Goal: Task Accomplishment & Management: Manage account settings

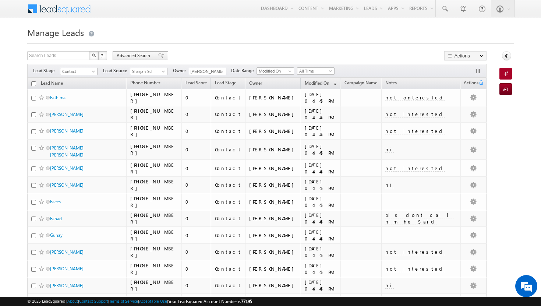
click at [143, 54] on span "Advanced Search" at bounding box center [135, 55] width 36 height 7
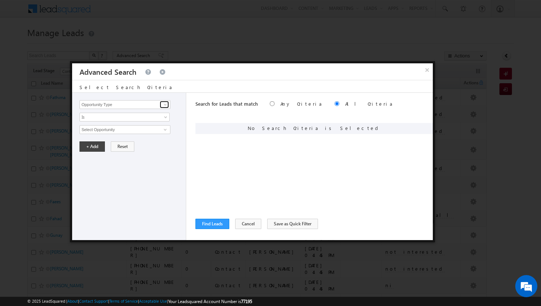
click at [165, 101] on link at bounding box center [164, 104] width 9 height 7
click at [138, 138] on link "Modified On" at bounding box center [124, 135] width 90 height 8
type input "Modified On"
click at [166, 128] on span at bounding box center [166, 131] width 6 height 6
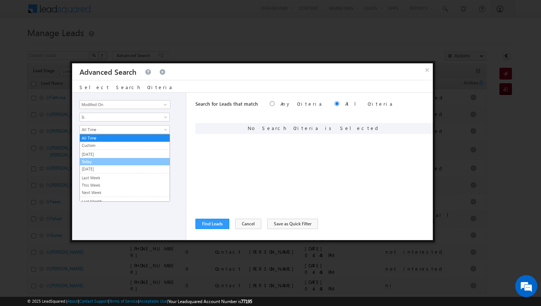
click at [145, 161] on link "Today" at bounding box center [125, 161] width 90 height 7
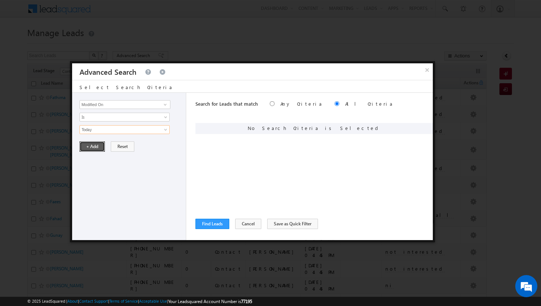
click at [92, 147] on button "+ Add" at bounding box center [91, 146] width 25 height 10
click at [165, 105] on span at bounding box center [165, 104] width 6 height 6
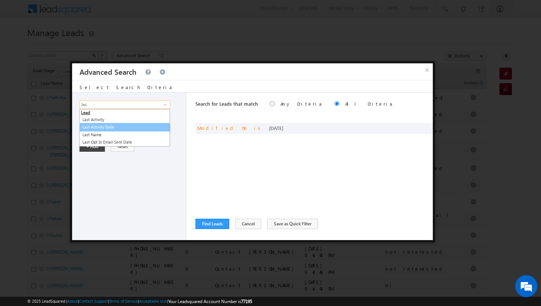
click at [144, 127] on link "Last Activity Date" at bounding box center [124, 127] width 90 height 8
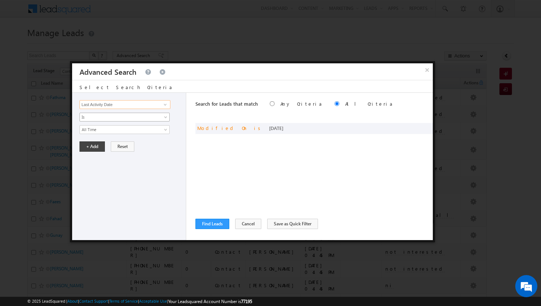
type input "Last Activity Date"
click at [167, 117] on span at bounding box center [166, 118] width 6 height 6
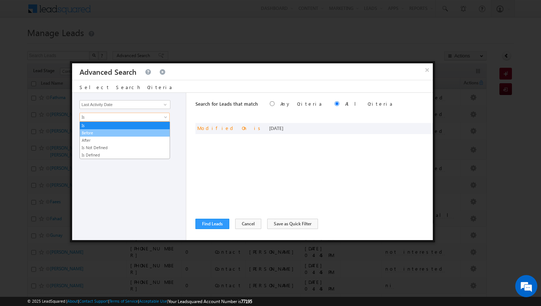
click at [153, 129] on link "Before" at bounding box center [125, 132] width 90 height 7
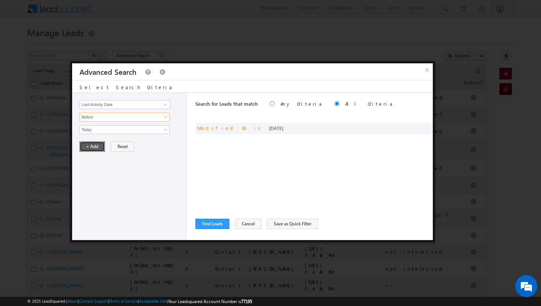
click at [97, 147] on button "+ Add" at bounding box center [91, 146] width 25 height 10
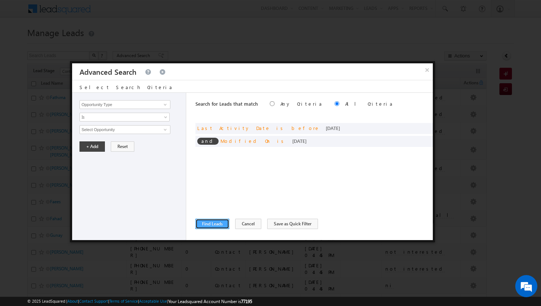
click at [210, 218] on button "Find Leads" at bounding box center [212, 223] width 34 height 10
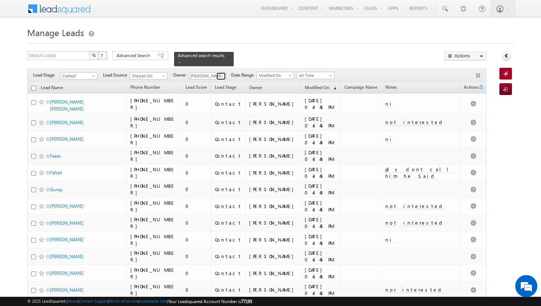
click at [222, 73] on span at bounding box center [222, 76] width 6 height 6
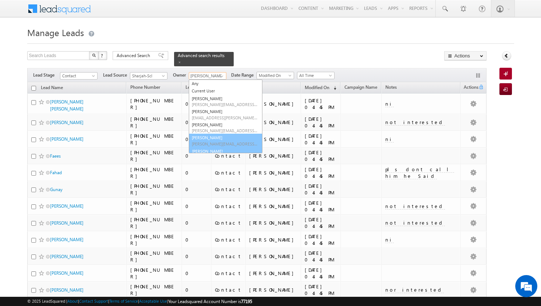
scroll to position [8, 0]
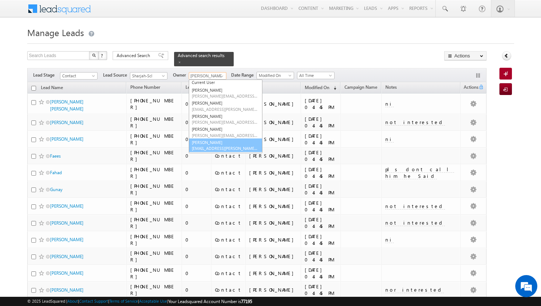
click at [214, 140] on link "Sadia Zahid sadia.zahid@indglobal.ae" at bounding box center [226, 145] width 74 height 14
type input "[PERSON_NAME]"
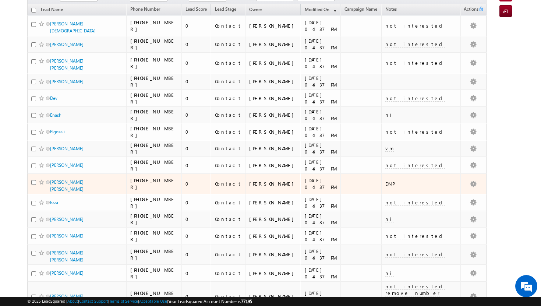
scroll to position [0, 0]
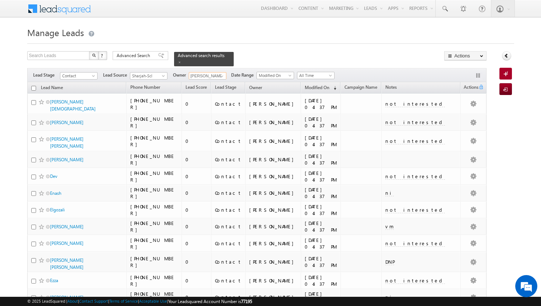
click at [33, 86] on input "checkbox" at bounding box center [33, 88] width 5 height 5
checkbox input "true"
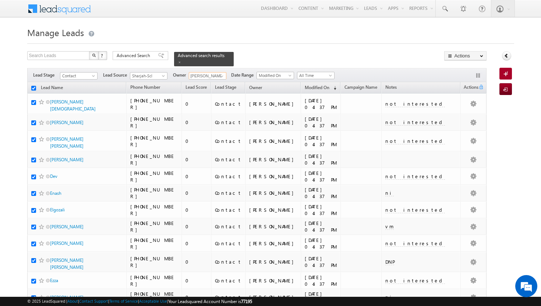
checkbox input "true"
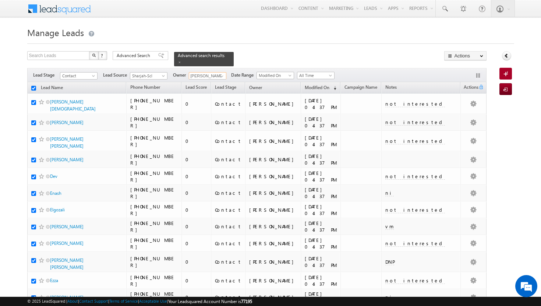
checkbox input "true"
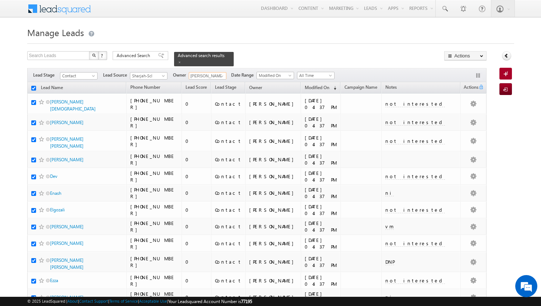
checkbox input "true"
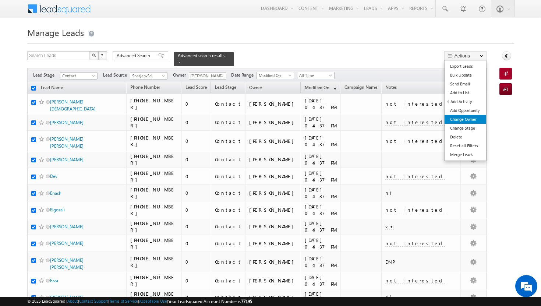
click at [469, 118] on link "Change Owner" at bounding box center [465, 119] width 42 height 9
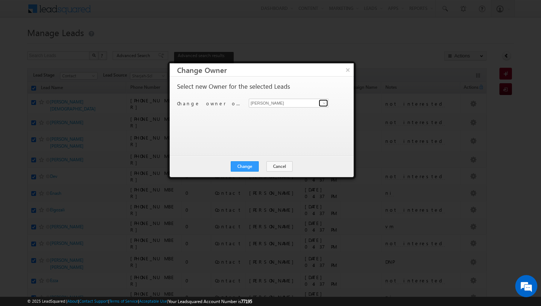
click at [326, 100] on span at bounding box center [324, 103] width 6 height 6
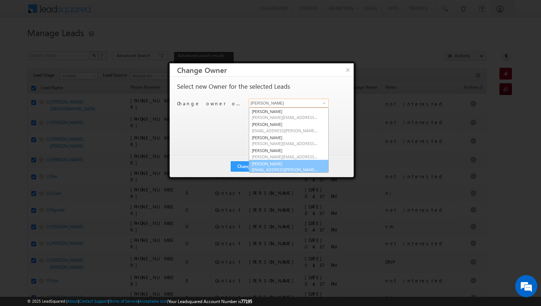
scroll to position [2, 0]
click at [283, 163] on link "Sadia Zahid sadia.zahid@indglobal.ae" at bounding box center [289, 165] width 80 height 14
type input "[PERSON_NAME]"
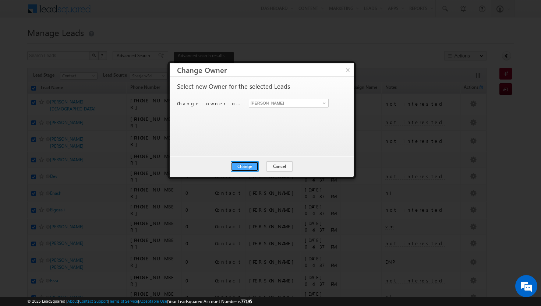
click at [243, 165] on button "Change" at bounding box center [245, 166] width 28 height 10
click at [260, 167] on button "Close" at bounding box center [263, 166] width 24 height 10
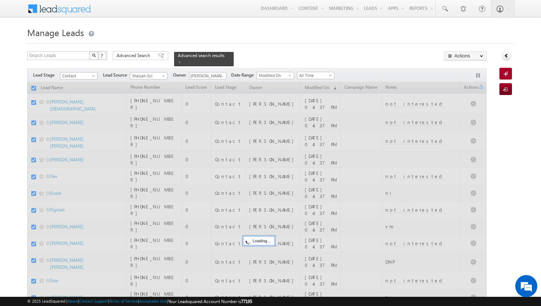
checkbox input "false"
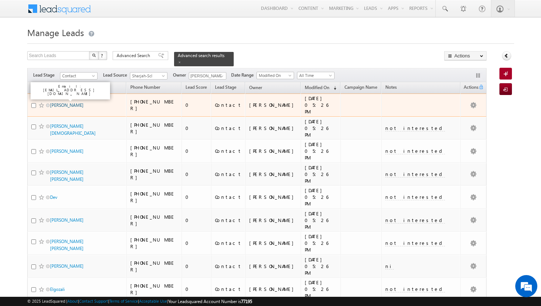
click at [60, 102] on link "Benson Davis" at bounding box center [66, 105] width 33 height 6
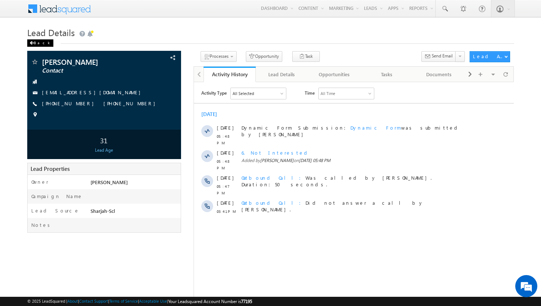
click at [36, 44] on div "Back" at bounding box center [40, 42] width 26 height 7
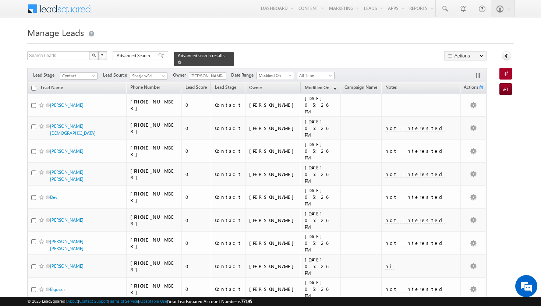
click at [181, 60] on span at bounding box center [180, 62] width 4 height 4
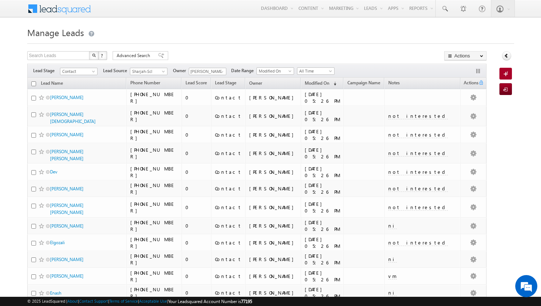
click at [35, 83] on input "checkbox" at bounding box center [33, 83] width 5 height 5
checkbox input "true"
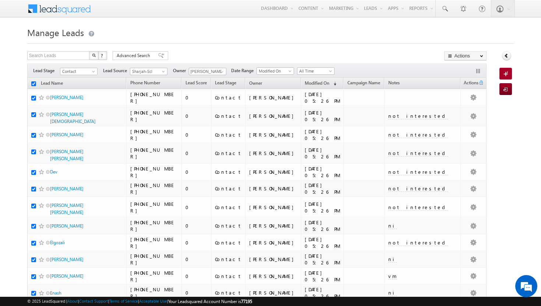
checkbox input "true"
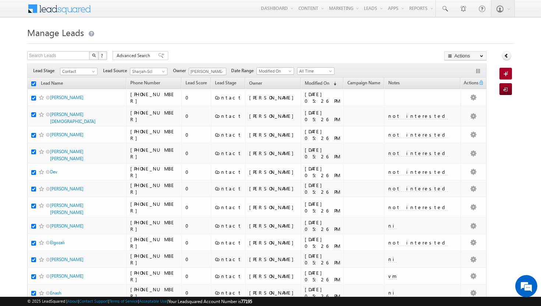
checkbox input "true"
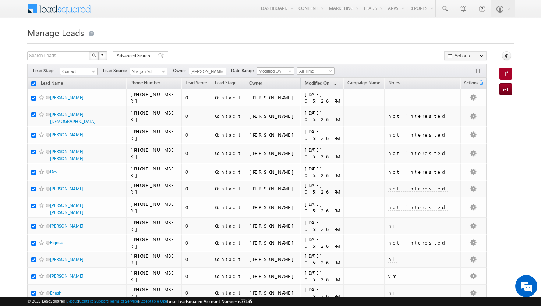
checkbox input "true"
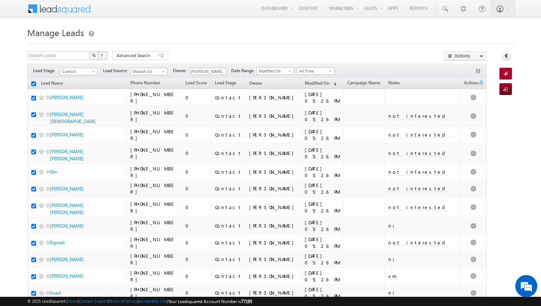
checkbox input "true"
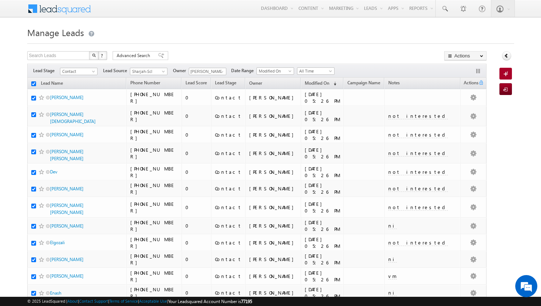
checkbox input "true"
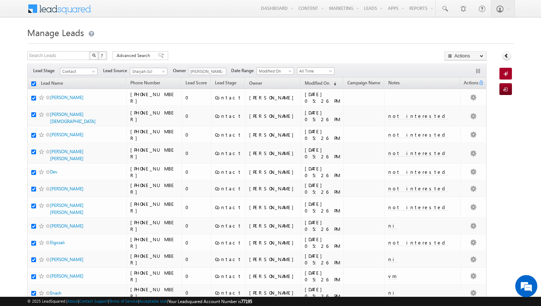
checkbox input "true"
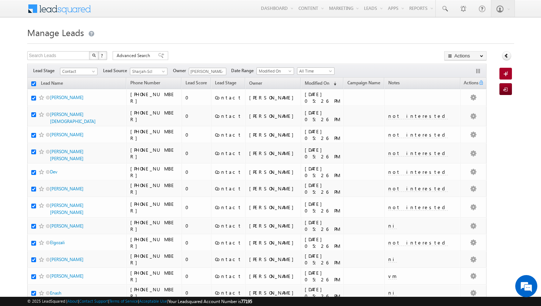
checkbox input "true"
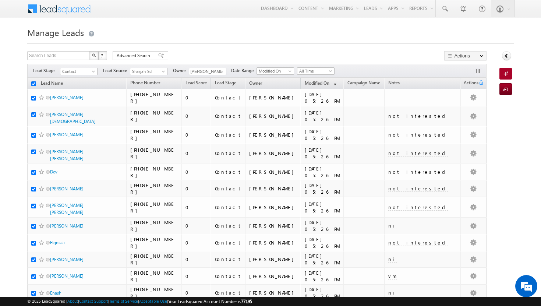
checkbox input "true"
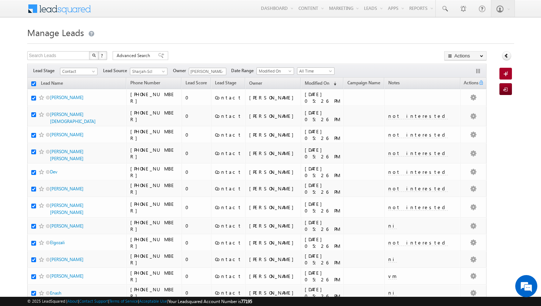
checkbox input "true"
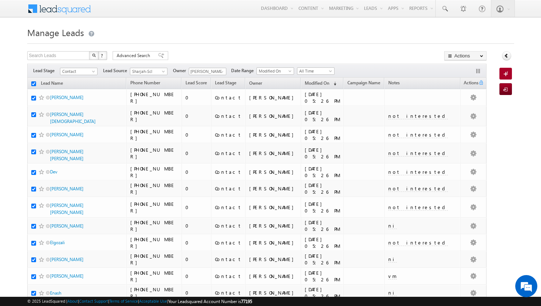
checkbox input "true"
click at [219, 74] on span at bounding box center [222, 72] width 6 height 6
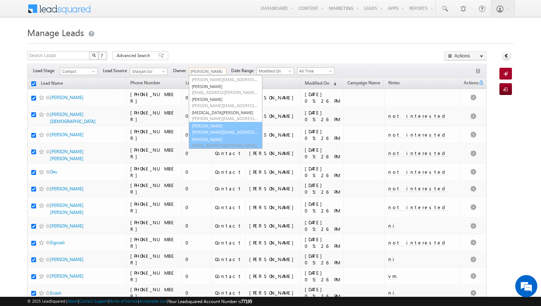
scroll to position [60, 0]
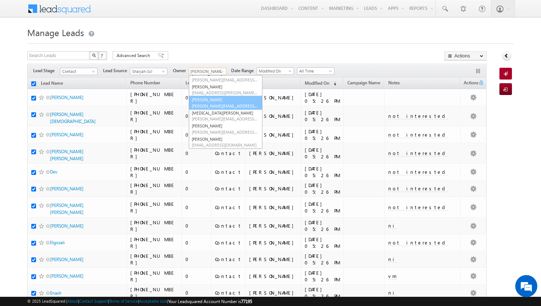
click at [217, 104] on span "[PERSON_NAME][EMAIL_ADDRESS][PERSON_NAME][DOMAIN_NAME]" at bounding box center [225, 106] width 66 height 6
type input "[PERSON_NAME]"
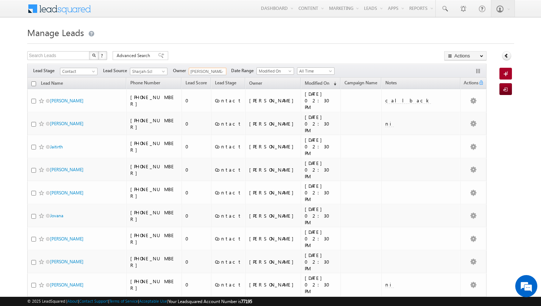
click at [35, 83] on input "checkbox" at bounding box center [33, 83] width 5 height 5
checkbox input "true"
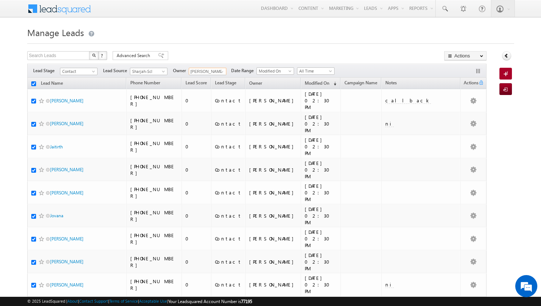
checkbox input "true"
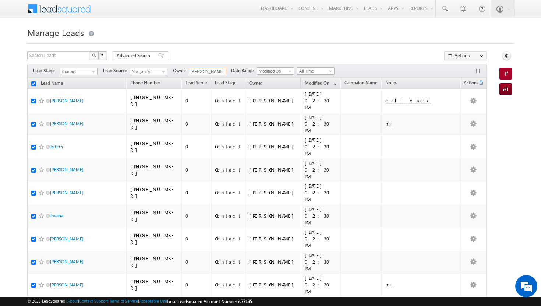
checkbox input "true"
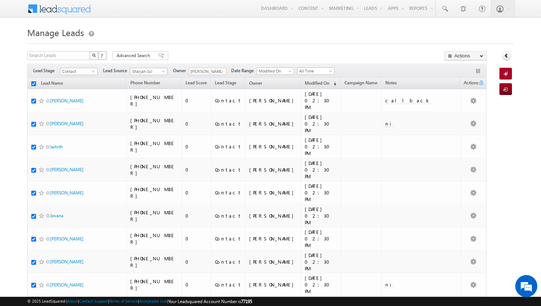
checkbox input "true"
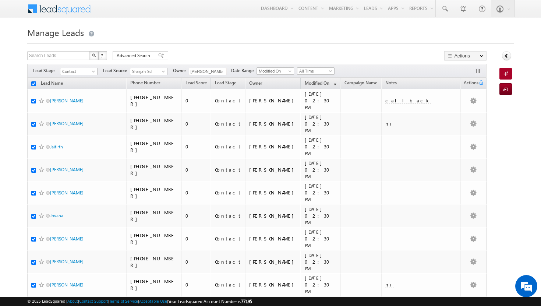
checkbox input "true"
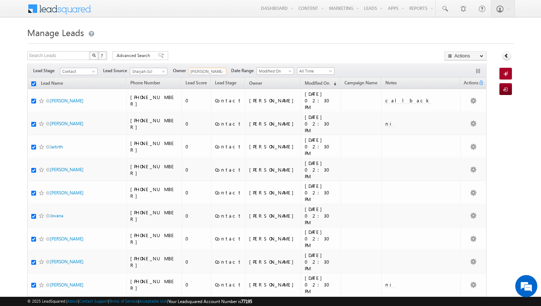
checkbox input "true"
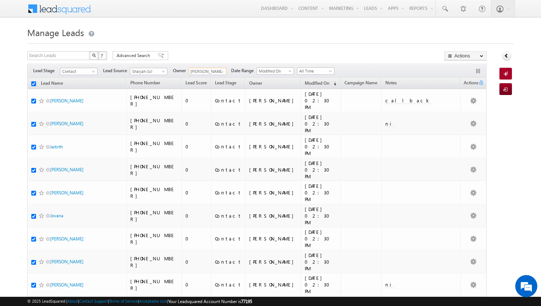
checkbox input "true"
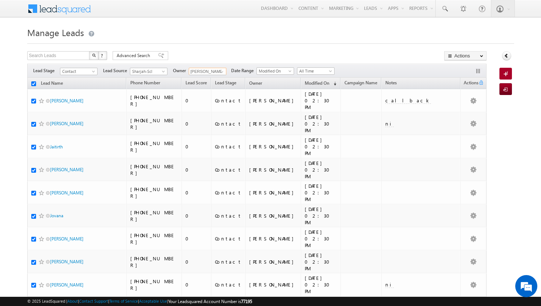
checkbox input "true"
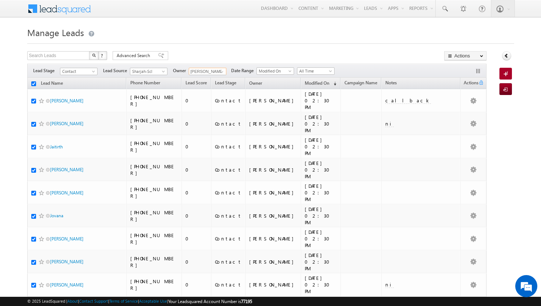
checkbox input "true"
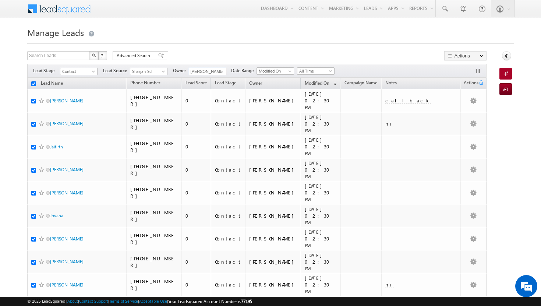
checkbox input "true"
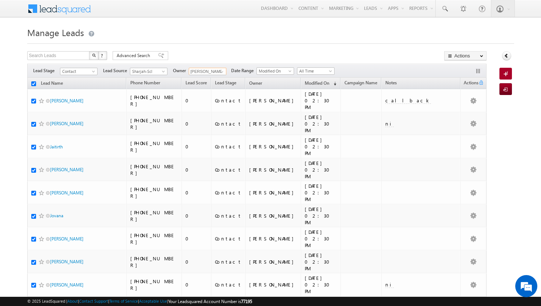
checkbox input "true"
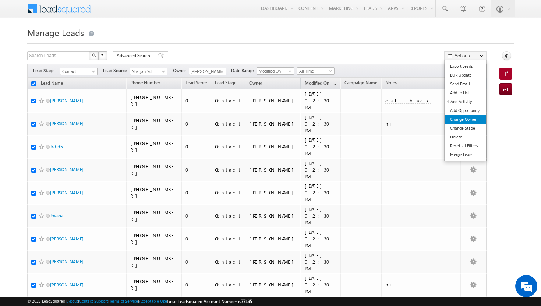
click at [474, 118] on link "Change Owner" at bounding box center [465, 119] width 42 height 9
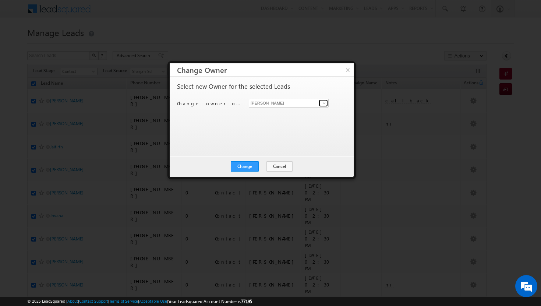
click at [323, 101] on span at bounding box center [324, 103] width 6 height 6
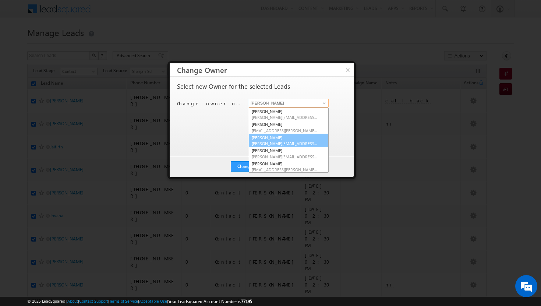
click at [294, 137] on link "athul sajay athul.sajay@indglobal.ae" at bounding box center [289, 140] width 80 height 14
type input "[PERSON_NAME]"
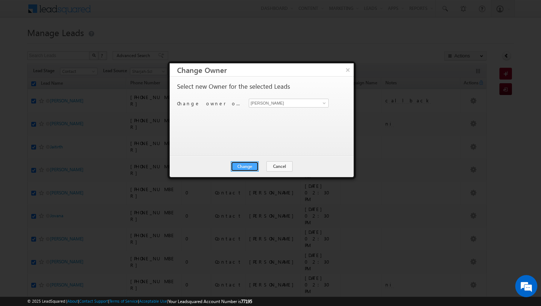
click at [245, 169] on button "Change" at bounding box center [245, 166] width 28 height 10
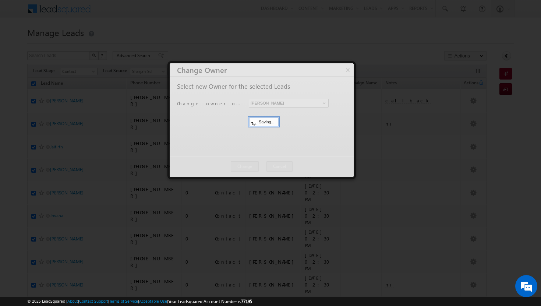
click at [245, 169] on div at bounding box center [262, 120] width 184 height 114
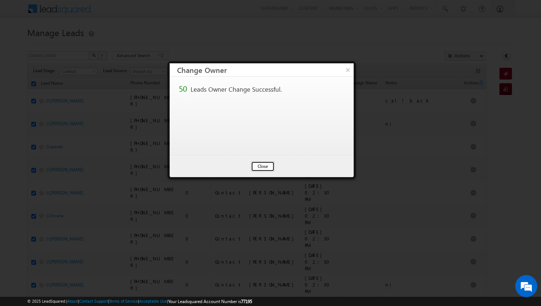
click at [270, 165] on button "Close" at bounding box center [263, 166] width 24 height 10
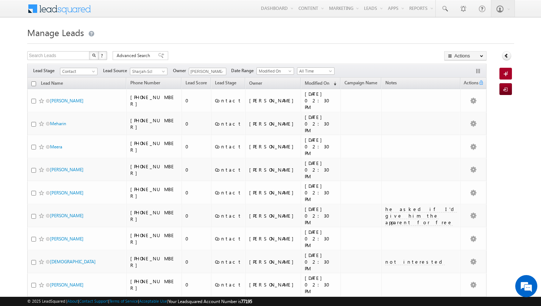
click at [33, 85] on input "checkbox" at bounding box center [33, 83] width 5 height 5
checkbox input "true"
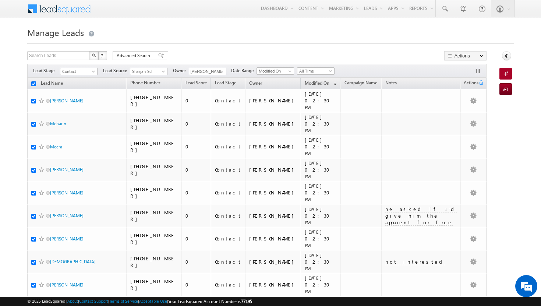
checkbox input "true"
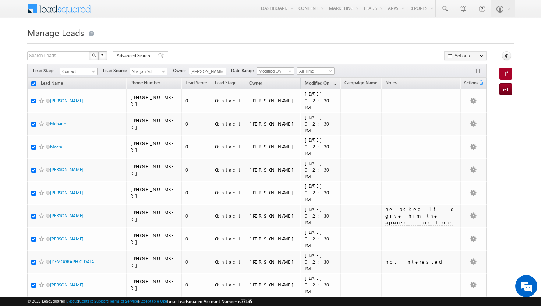
checkbox input "true"
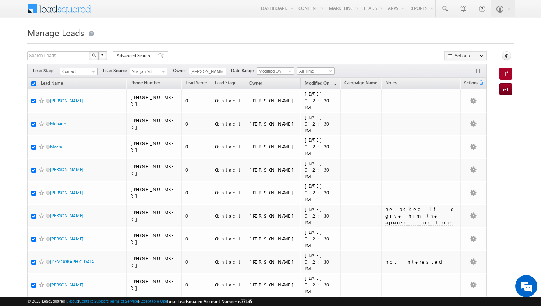
checkbox input "true"
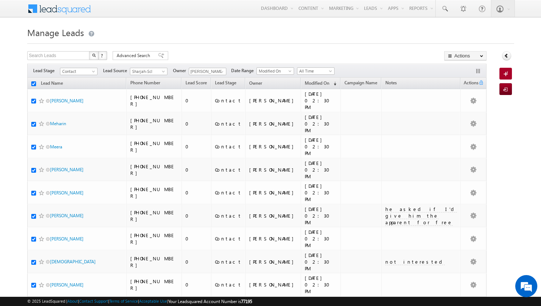
checkbox input "true"
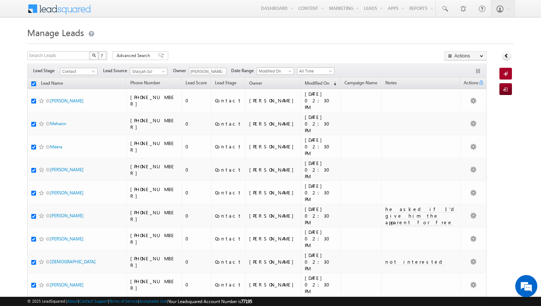
checkbox input "true"
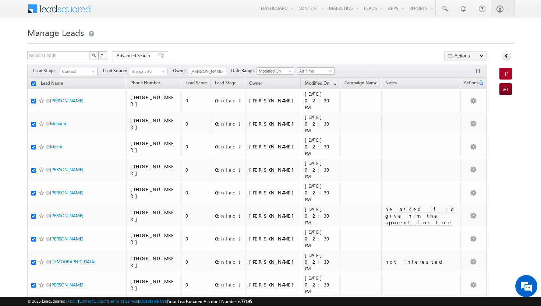
checkbox input "true"
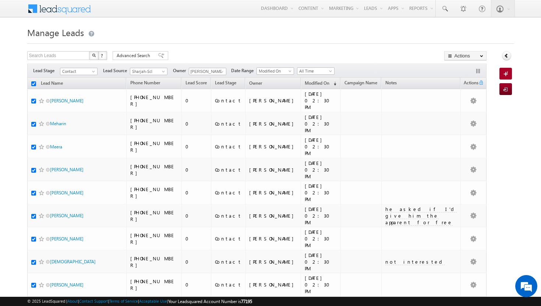
checkbox input "true"
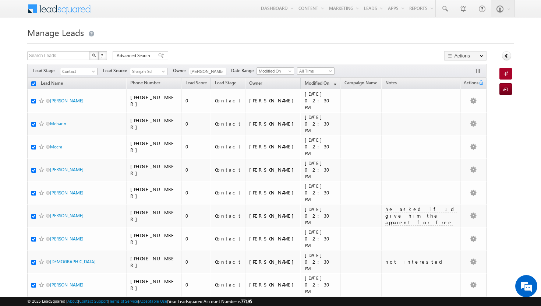
checkbox input "true"
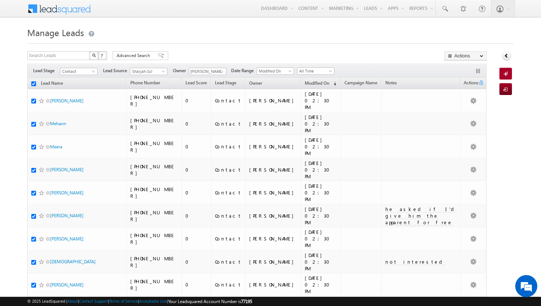
checkbox input "true"
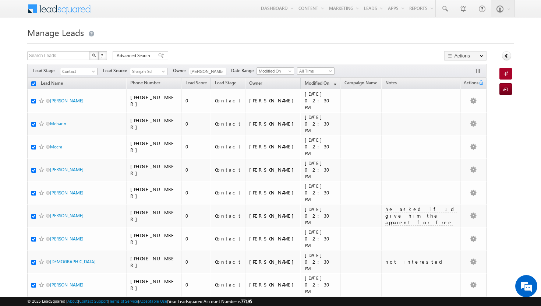
checkbox input "true"
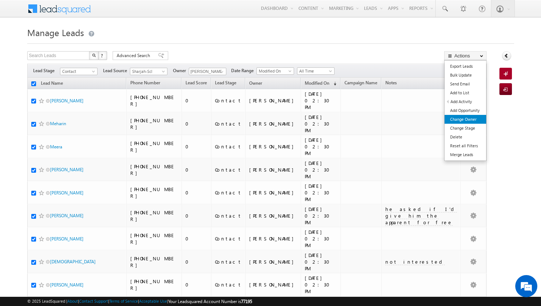
click at [471, 115] on link "Change Owner" at bounding box center [465, 119] width 42 height 9
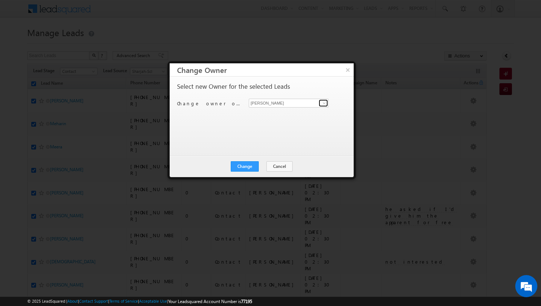
click at [324, 102] on span at bounding box center [324, 103] width 6 height 6
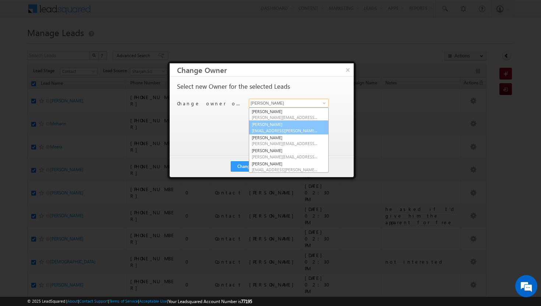
click at [298, 130] on span "[EMAIL_ADDRESS][PERSON_NAME][DOMAIN_NAME]" at bounding box center [285, 131] width 66 height 6
type input "[PERSON_NAME]"
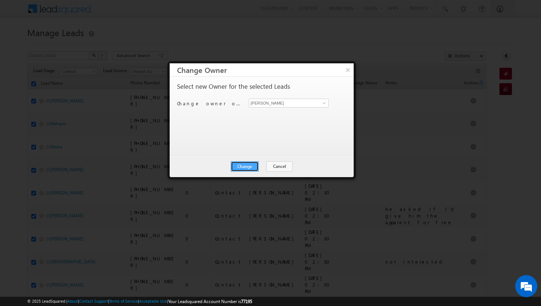
click at [255, 166] on button "Change" at bounding box center [245, 166] width 28 height 10
click at [259, 165] on button "Close" at bounding box center [263, 166] width 24 height 10
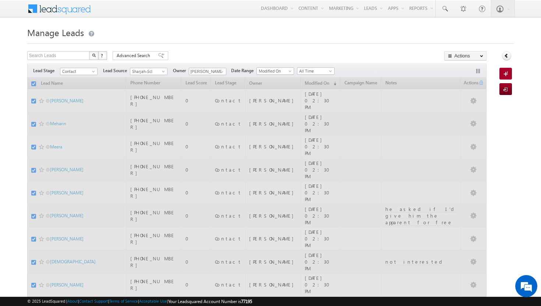
checkbox input "false"
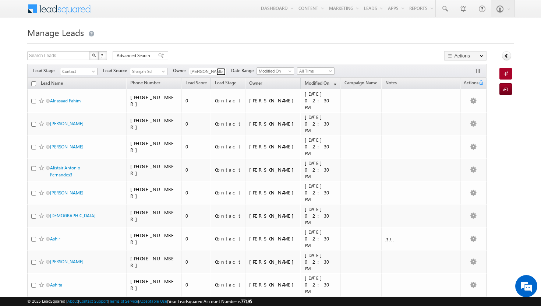
click at [221, 69] on span at bounding box center [222, 72] width 6 height 6
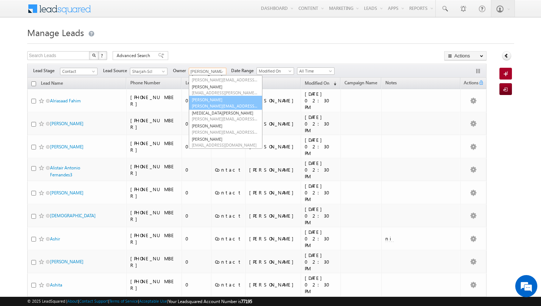
scroll to position [0, 0]
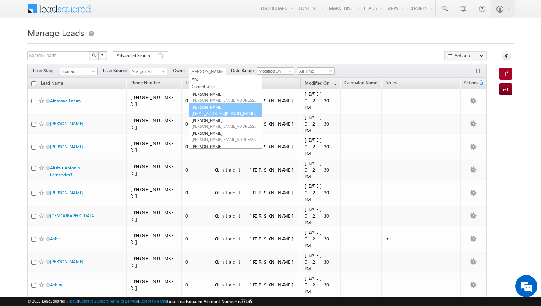
click at [219, 105] on link "Afeef Mohammad afeef.mohammad@indglobal.ae" at bounding box center [226, 110] width 74 height 14
type input "[PERSON_NAME]"
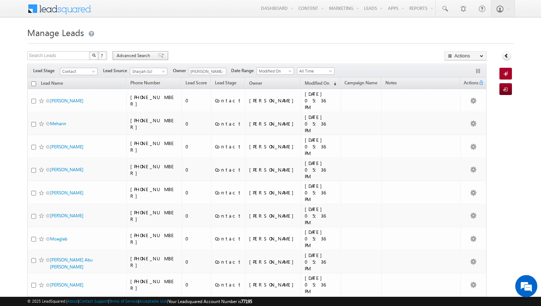
click at [152, 57] on div "Advanced Search" at bounding box center [141, 55] width 56 height 9
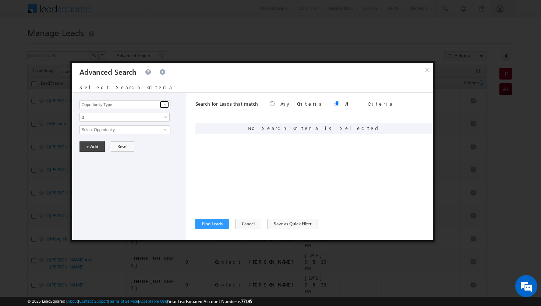
click at [164, 105] on span at bounding box center [165, 104] width 6 height 6
click at [129, 133] on link "Modified On" at bounding box center [124, 135] width 90 height 8
type input "Modified On"
click at [164, 117] on span at bounding box center [166, 118] width 6 height 6
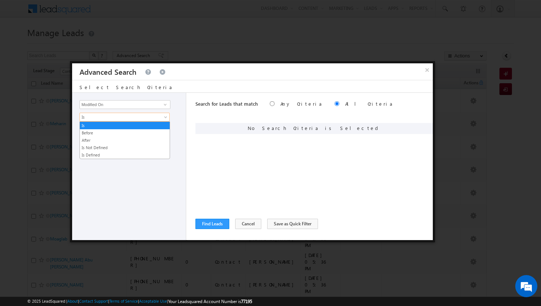
click at [172, 187] on div "Opportunity Type Lead Activity Task Sales Group Prospect Id Address 1 Address 2…" at bounding box center [129, 166] width 114 height 147
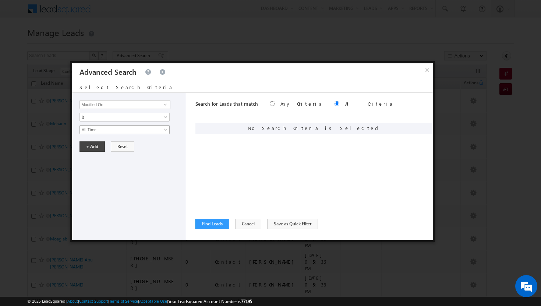
click at [164, 129] on span at bounding box center [166, 131] width 6 height 6
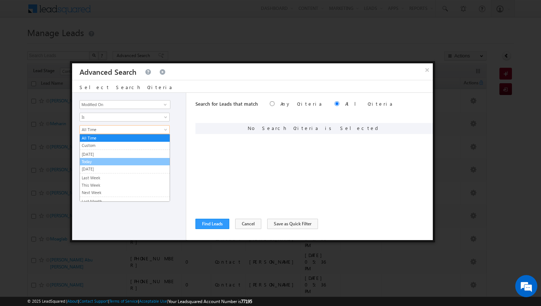
click at [154, 162] on link "Today" at bounding box center [125, 161] width 90 height 7
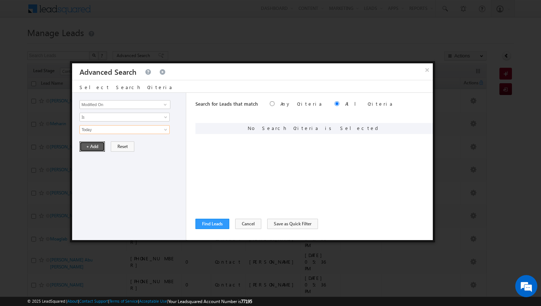
click at [96, 146] on button "+ Add" at bounding box center [91, 146] width 25 height 10
click at [164, 104] on span at bounding box center [165, 104] width 6 height 6
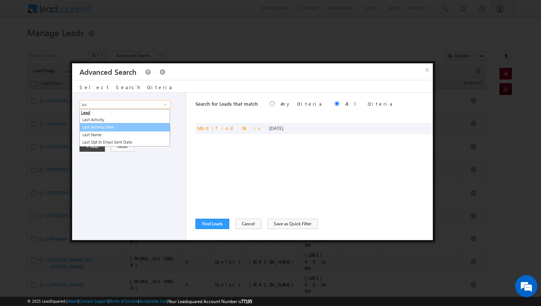
click at [147, 130] on link "Last Activity Date" at bounding box center [124, 127] width 90 height 8
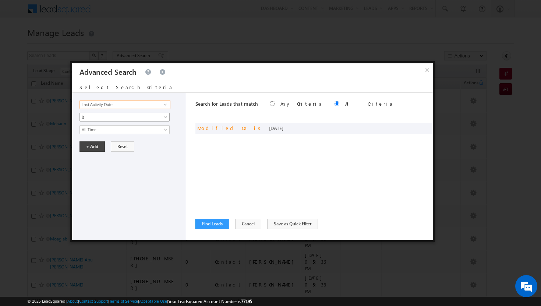
type input "Last Activity Date"
click at [167, 117] on span at bounding box center [166, 118] width 6 height 6
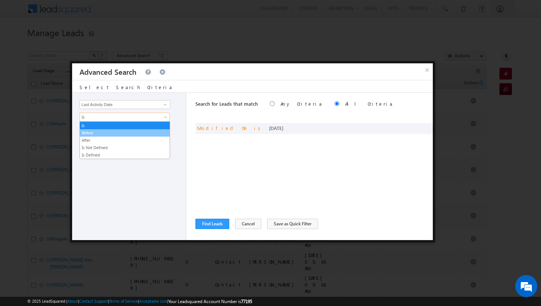
click at [152, 133] on link "Before" at bounding box center [125, 132] width 90 height 7
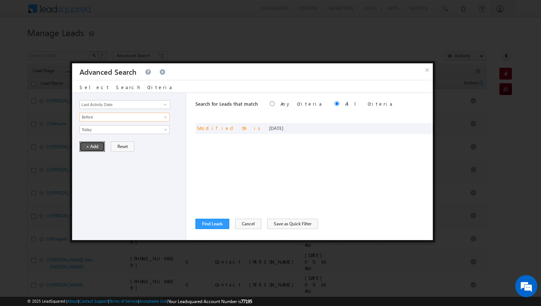
click at [95, 147] on button "+ Add" at bounding box center [91, 146] width 25 height 10
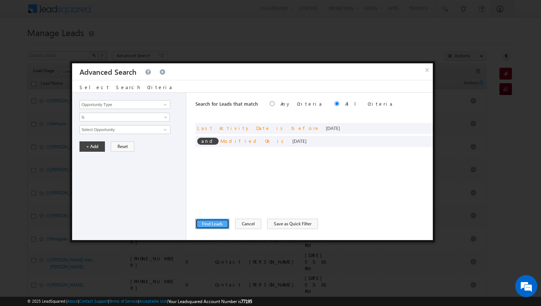
click at [220, 224] on button "Find Leads" at bounding box center [212, 223] width 34 height 10
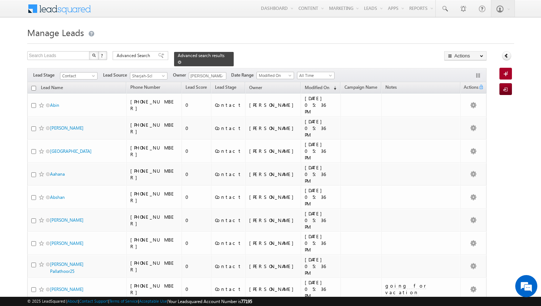
click at [181, 60] on span at bounding box center [180, 62] width 4 height 4
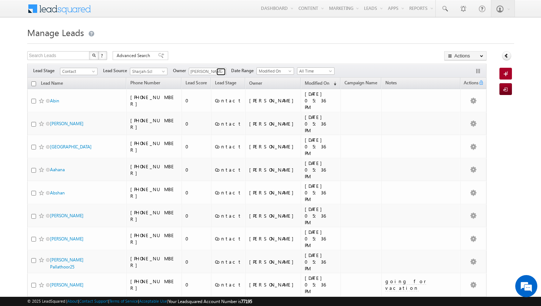
click at [222, 70] on span at bounding box center [222, 72] width 6 height 6
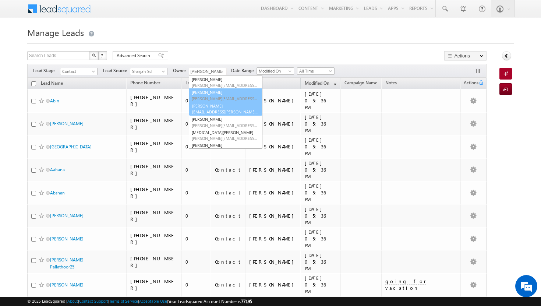
scroll to position [60, 0]
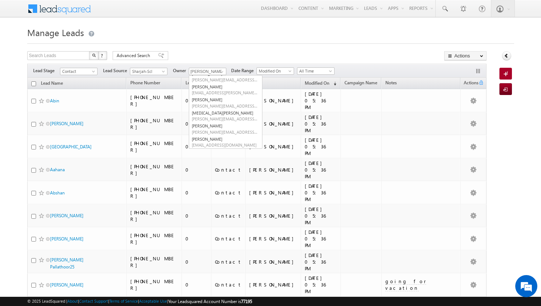
click at [180, 57] on div "Search Leads X ? 556 results found Advanced Search Advanced Search Advanced sea…" at bounding box center [256, 56] width 459 height 11
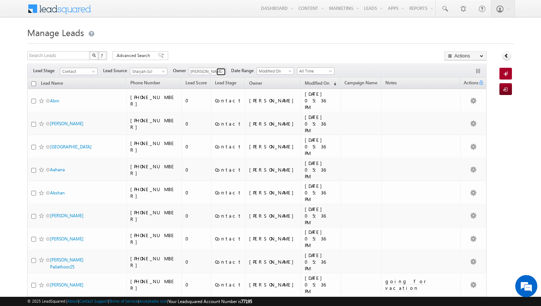
click at [224, 68] on link at bounding box center [220, 71] width 9 height 7
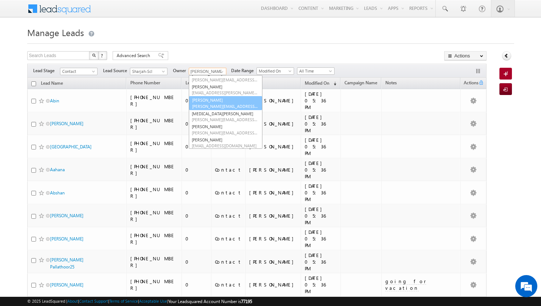
scroll to position [54, 0]
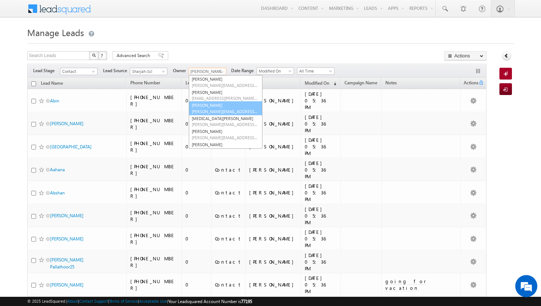
click at [215, 114] on span "[PERSON_NAME][EMAIL_ADDRESS][PERSON_NAME][DOMAIN_NAME]" at bounding box center [225, 111] width 66 height 6
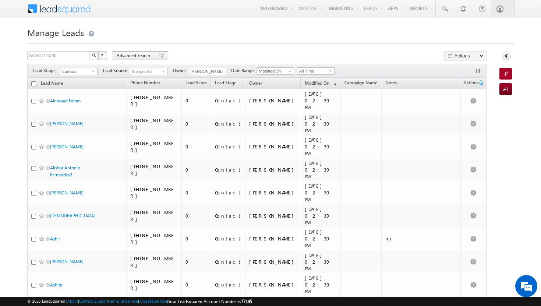
click at [158, 56] on span at bounding box center [161, 55] width 6 height 5
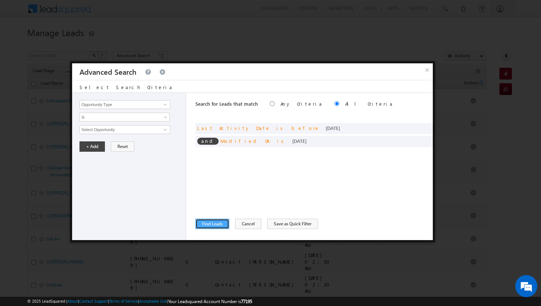
click at [220, 222] on button "Find Leads" at bounding box center [212, 223] width 34 height 10
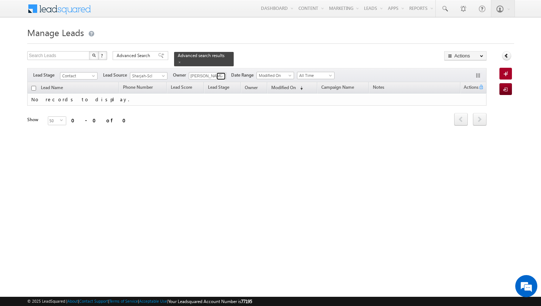
click at [222, 74] on span at bounding box center [222, 76] width 6 height 6
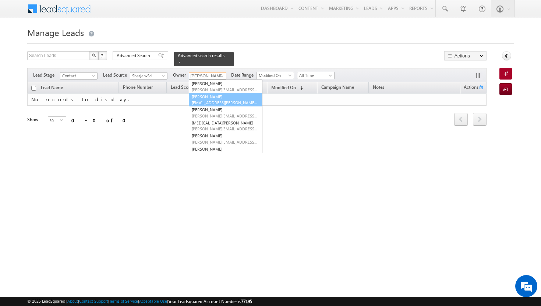
click at [221, 100] on span "[EMAIL_ADDRESS][PERSON_NAME][DOMAIN_NAME]" at bounding box center [225, 103] width 66 height 6
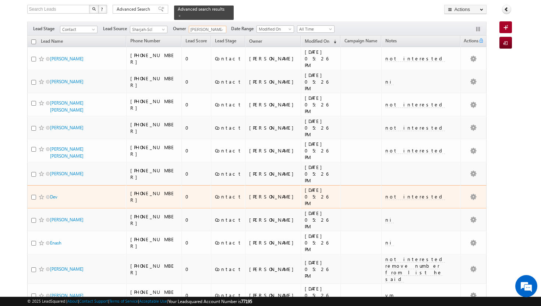
scroll to position [0, 0]
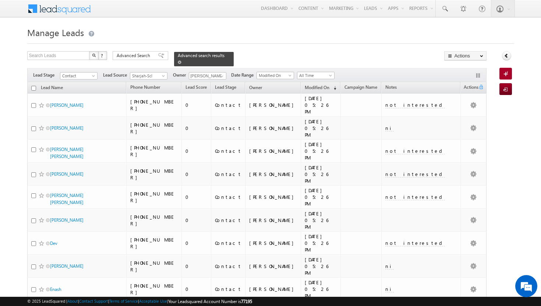
click at [181, 60] on span at bounding box center [180, 62] width 4 height 4
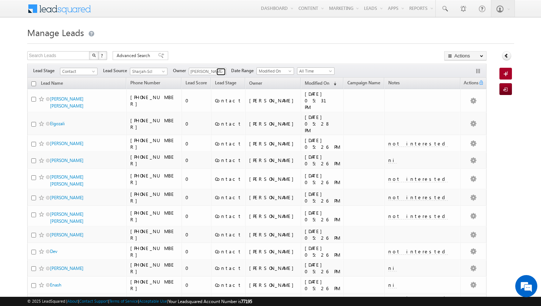
click at [222, 71] on span at bounding box center [222, 72] width 6 height 6
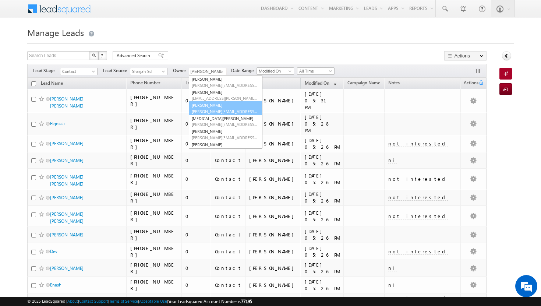
click at [214, 109] on span "[PERSON_NAME][EMAIL_ADDRESS][PERSON_NAME][DOMAIN_NAME]" at bounding box center [225, 111] width 66 height 6
type input "[PERSON_NAME]"
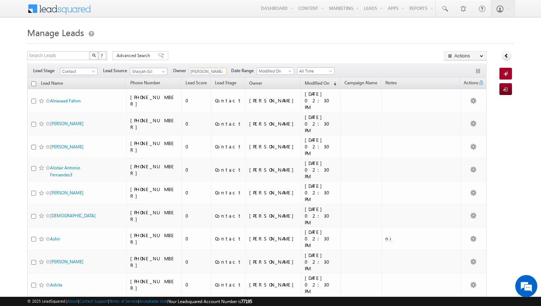
click at [32, 85] on input "checkbox" at bounding box center [33, 83] width 5 height 5
checkbox input "true"
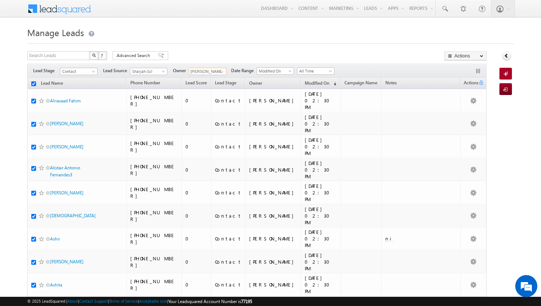
checkbox input "true"
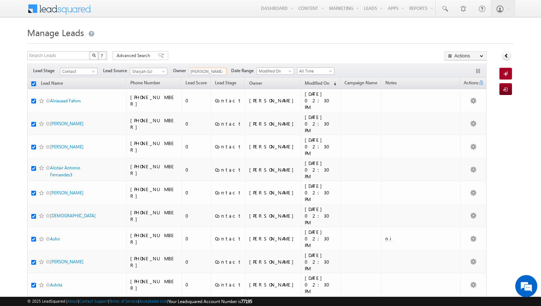
checkbox input "true"
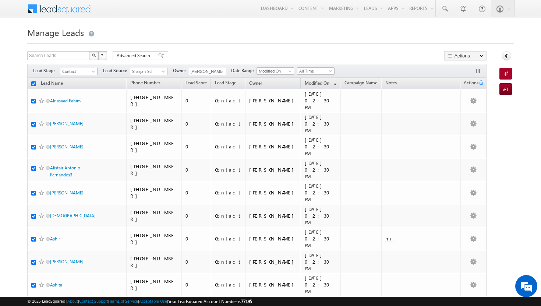
checkbox input "true"
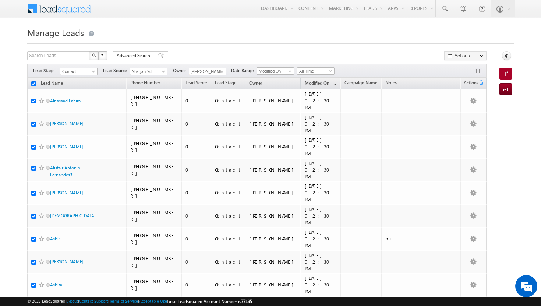
checkbox input "true"
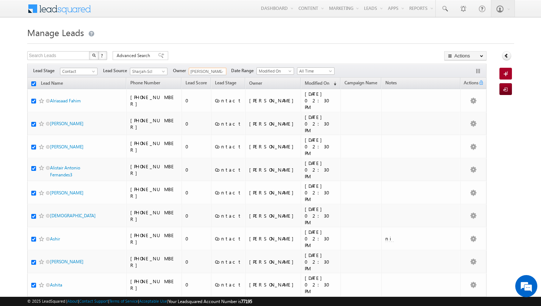
checkbox input "true"
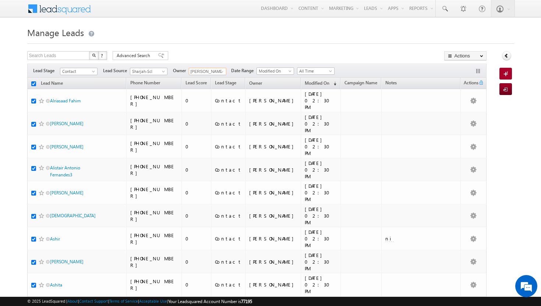
checkbox input "true"
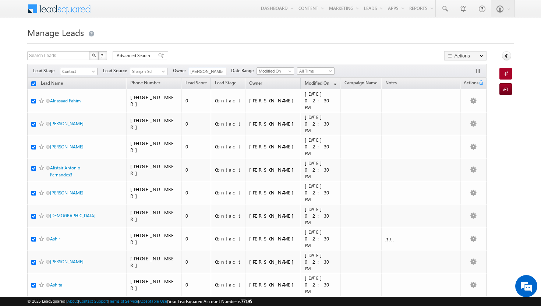
checkbox input "true"
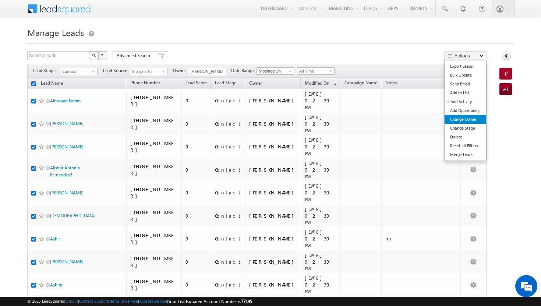
click at [470, 120] on link "Change Owner" at bounding box center [465, 119] width 42 height 9
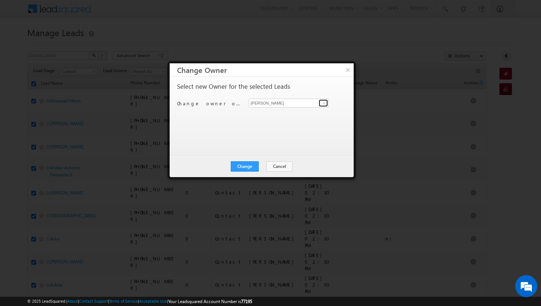
click at [325, 102] on span at bounding box center [324, 103] width 6 height 6
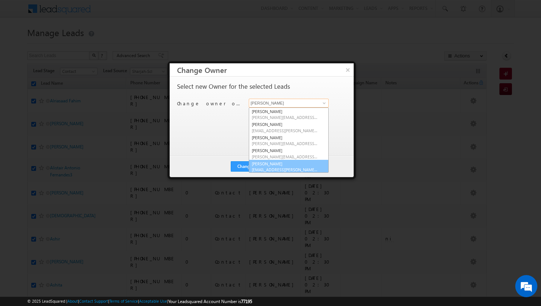
scroll to position [2, 0]
click at [288, 161] on link "Sadia Zahid sadia.zahid@indglobal.ae" at bounding box center [289, 165] width 80 height 14
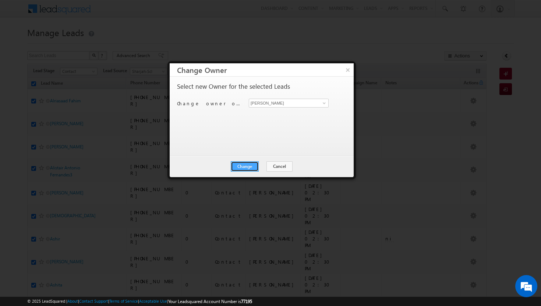
click at [252, 165] on button "Change" at bounding box center [245, 166] width 28 height 10
click at [259, 165] on button "Close" at bounding box center [263, 166] width 24 height 10
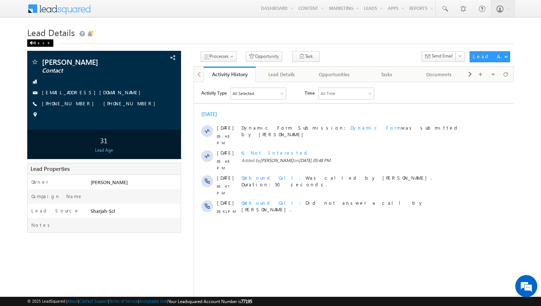
click at [36, 43] on div "Back" at bounding box center [40, 42] width 26 height 7
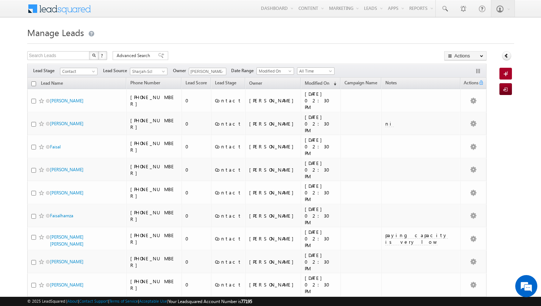
click at [34, 83] on input "checkbox" at bounding box center [33, 83] width 5 height 5
checkbox input "true"
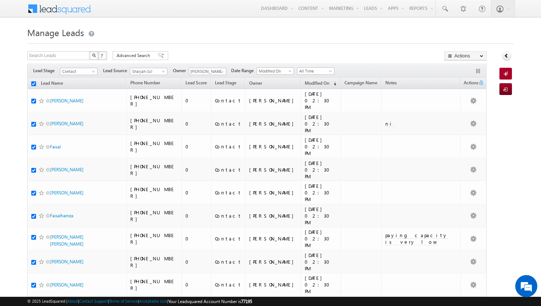
checkbox input "true"
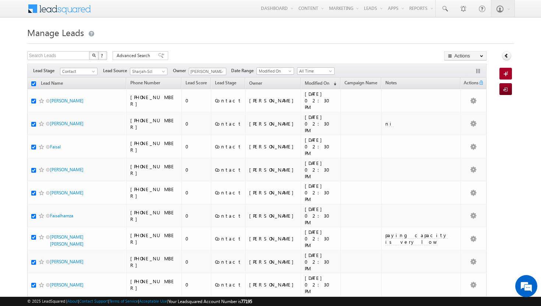
checkbox input "true"
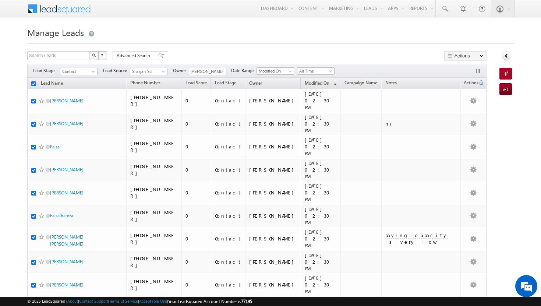
checkbox input "true"
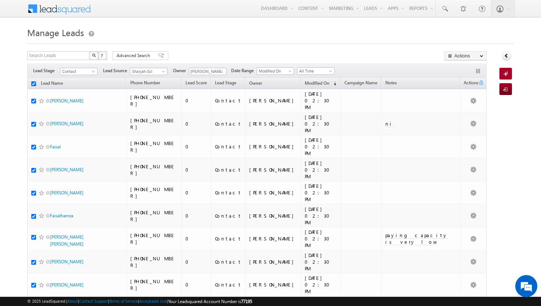
checkbox input "true"
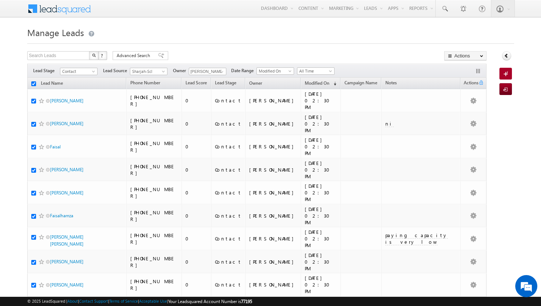
checkbox input "true"
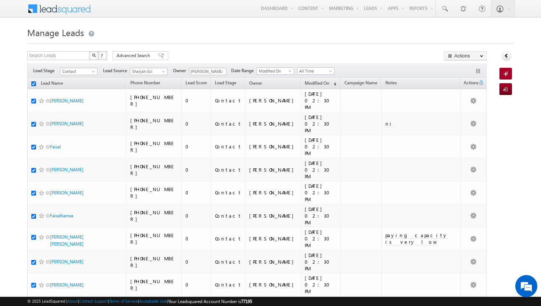
checkbox input "true"
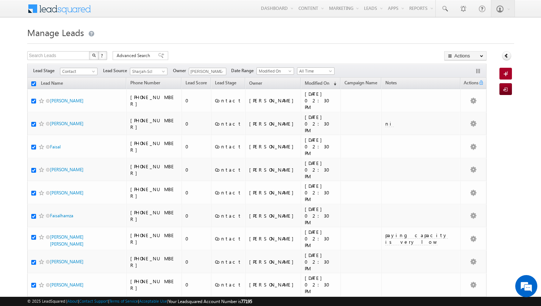
checkbox input "true"
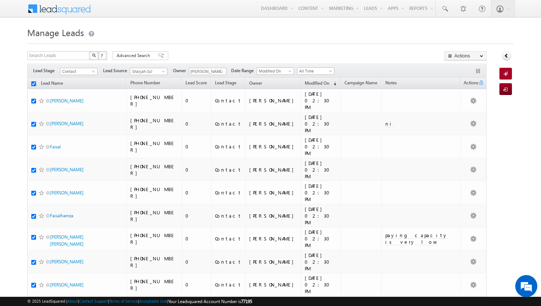
checkbox input "true"
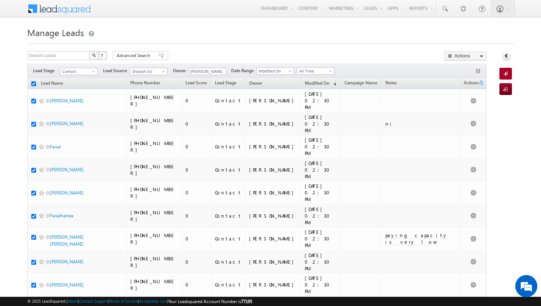
checkbox input "true"
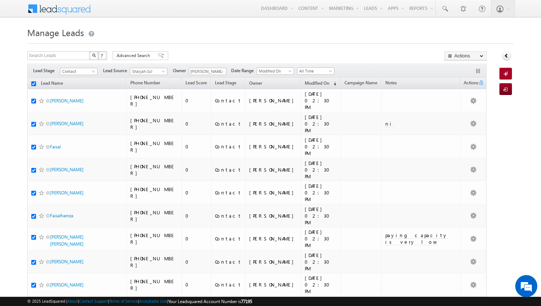
checkbox input "true"
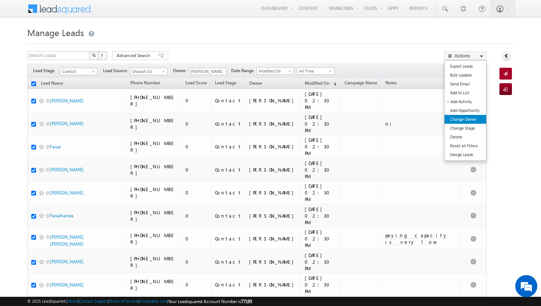
click at [471, 120] on link "Change Owner" at bounding box center [465, 119] width 42 height 9
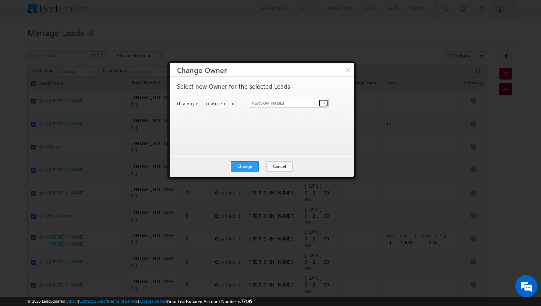
click at [320, 103] on link at bounding box center [322, 102] width 9 height 7
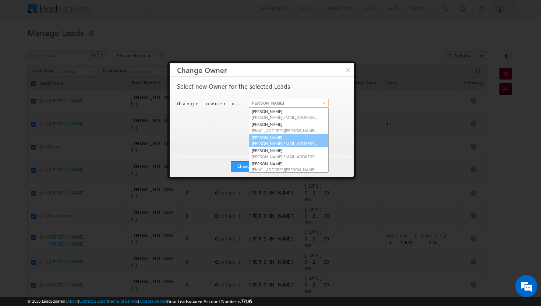
scroll to position [53, 0]
click at [279, 144] on span "[PERSON_NAME][EMAIL_ADDRESS][DOMAIN_NAME]" at bounding box center [285, 143] width 66 height 6
type input "[MEDICAL_DATA][PERSON_NAME]"
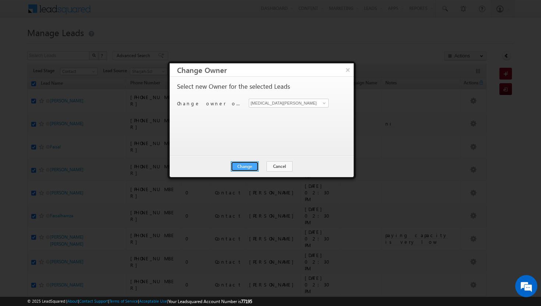
click at [248, 168] on button "Change" at bounding box center [245, 166] width 28 height 10
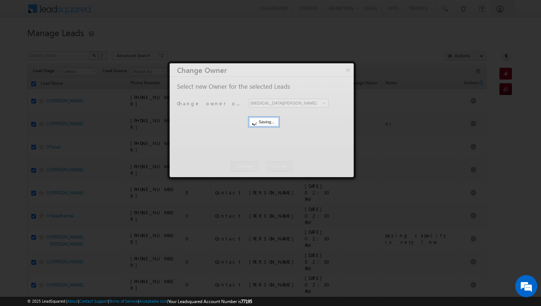
scroll to position [0, 0]
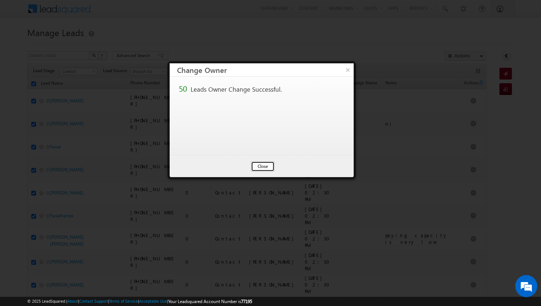
click at [259, 165] on button "Close" at bounding box center [263, 166] width 24 height 10
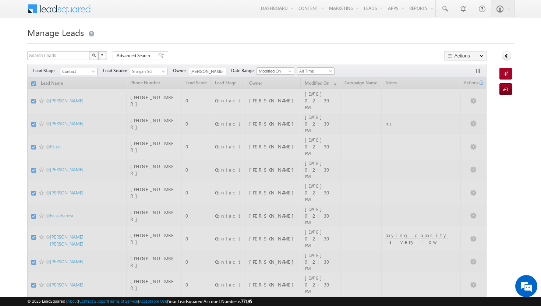
checkbox input "false"
